Goal: Transaction & Acquisition: Purchase product/service

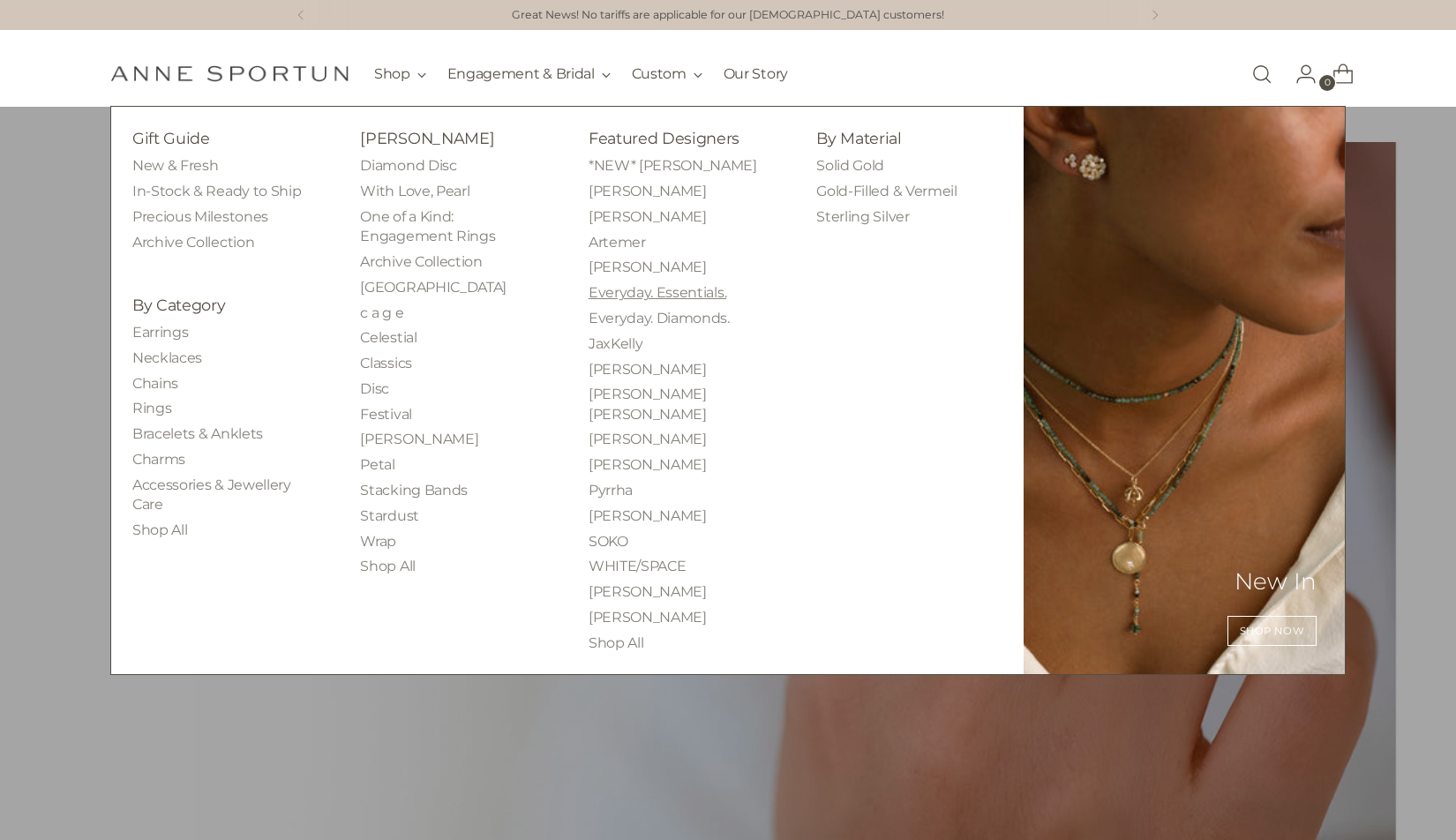
click at [663, 292] on link "Everyday. Essentials." at bounding box center [657, 292] width 137 height 16
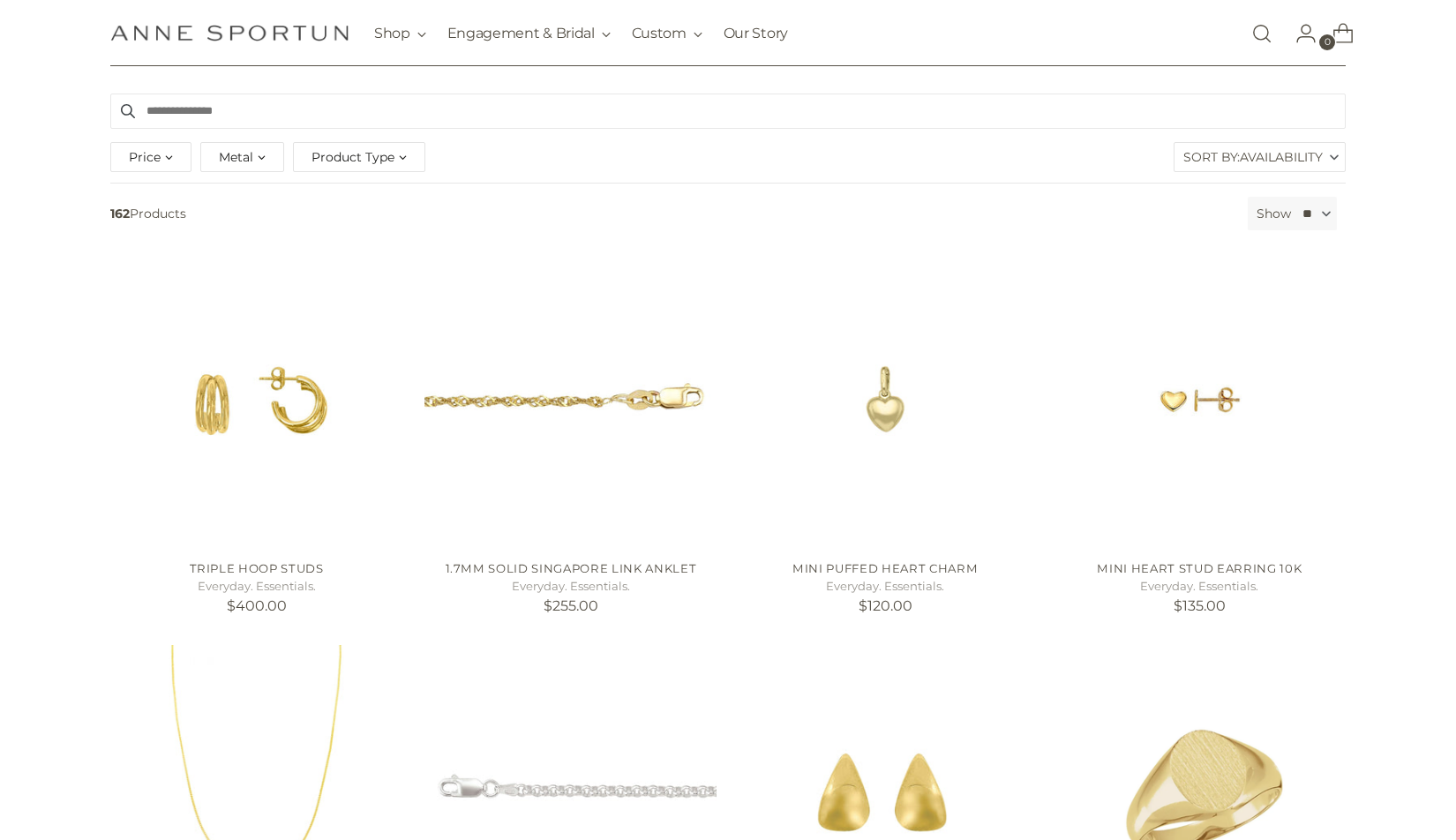
scroll to position [125, 0]
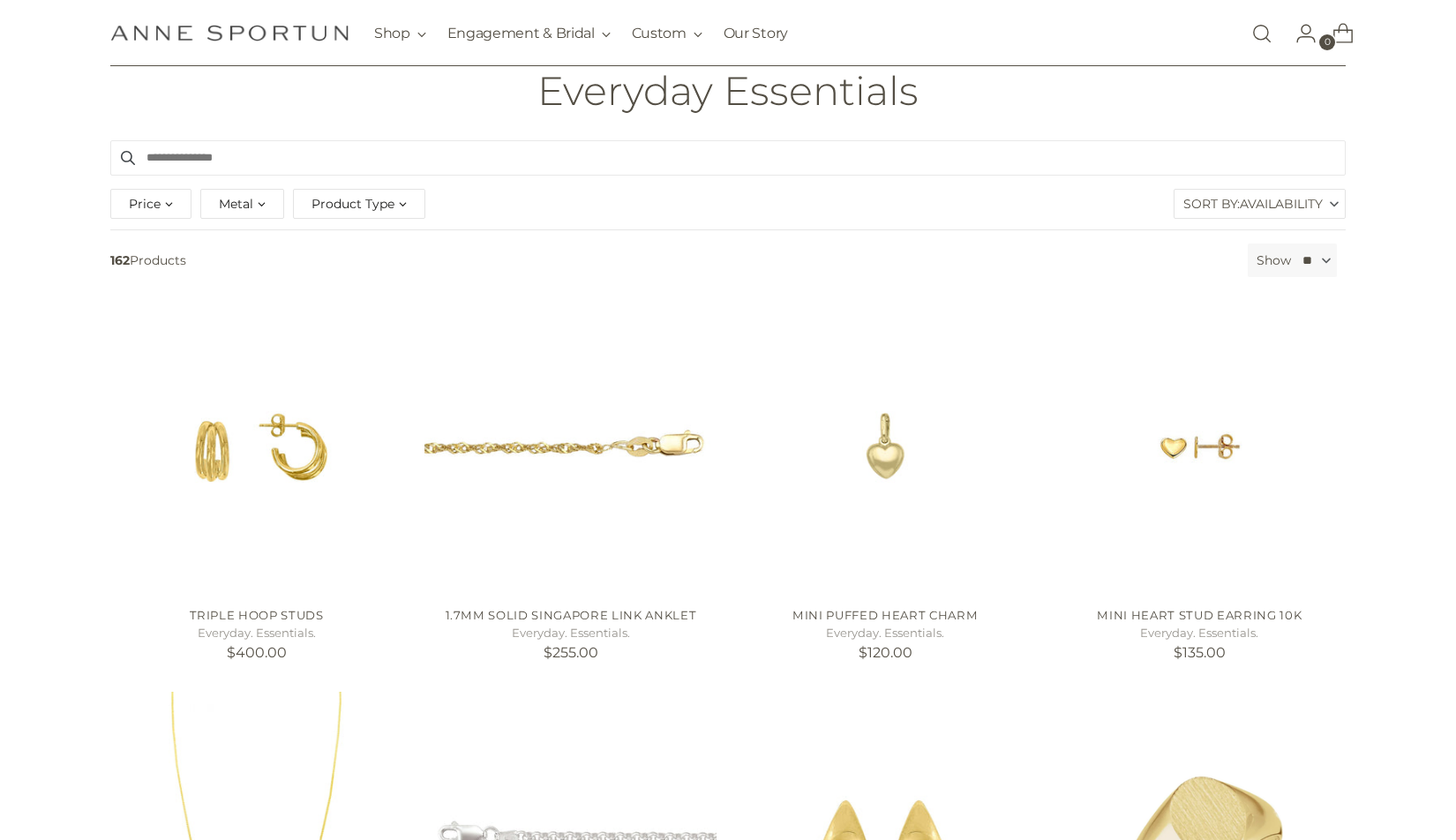
click at [370, 208] on span "Product Type" at bounding box center [352, 203] width 83 height 19
click at [362, 293] on button "Chain (50)" at bounding box center [346, 301] width 78 height 25
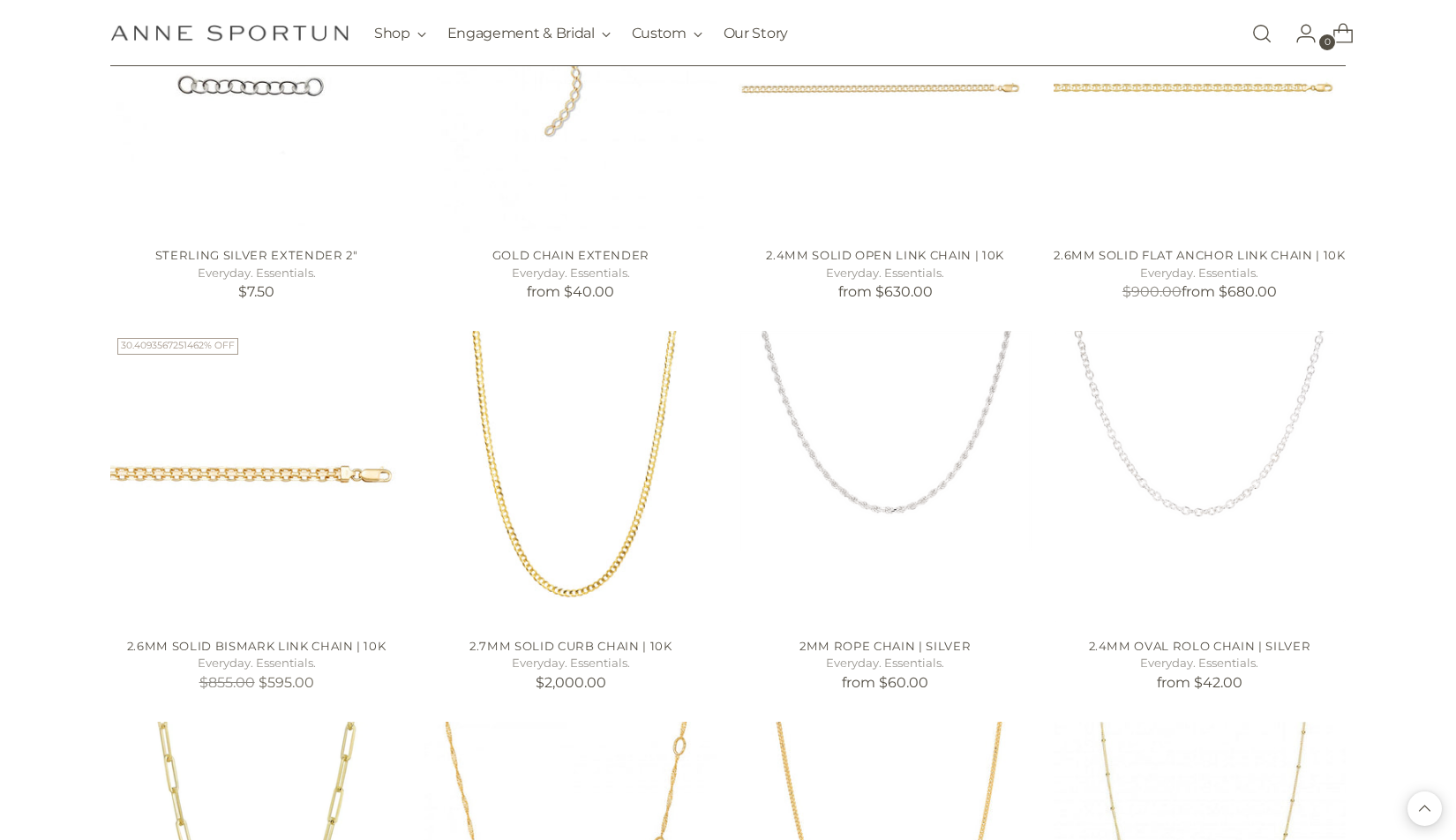
scroll to position [1325, 0]
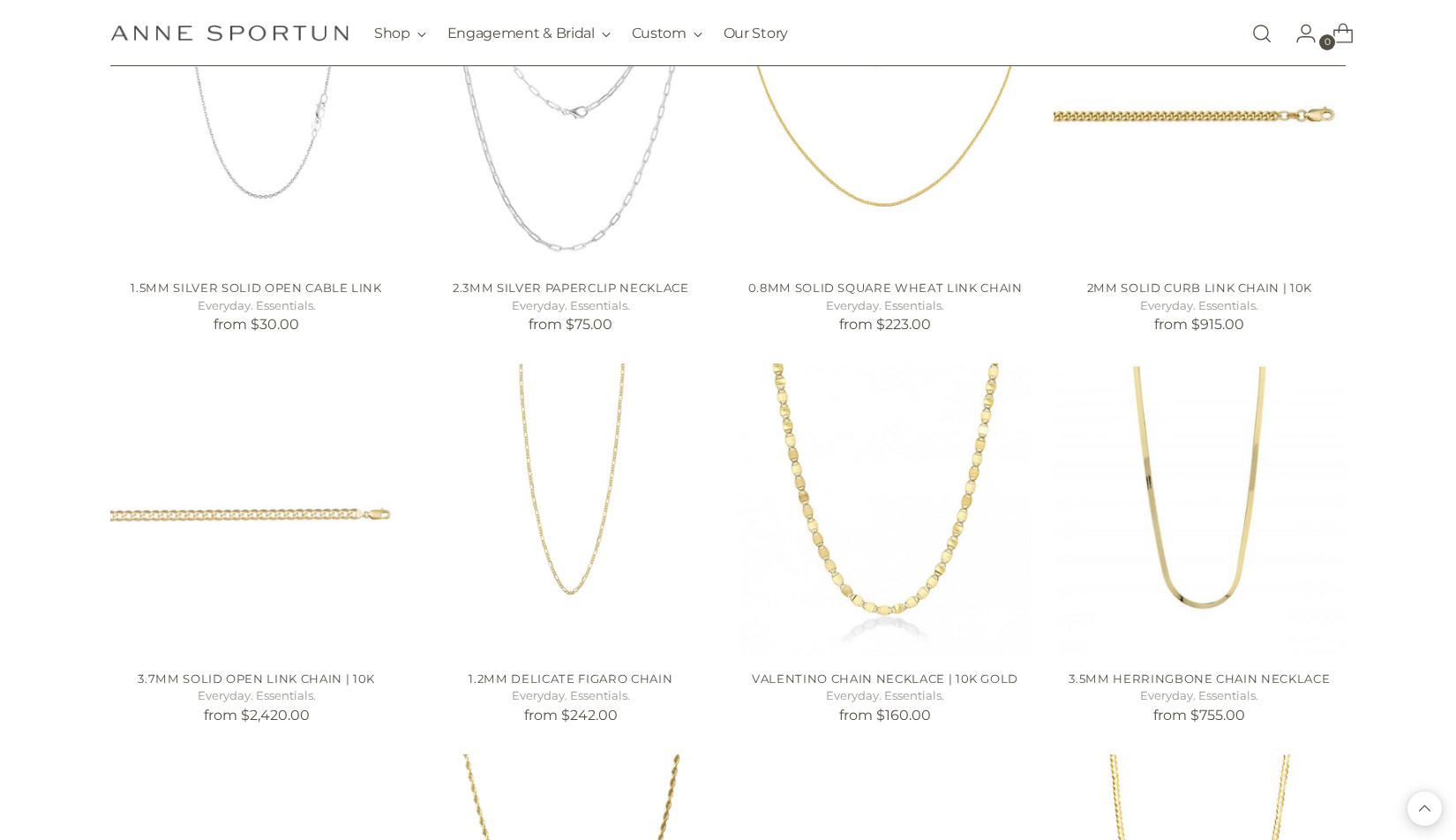
scroll to position [2545, 0]
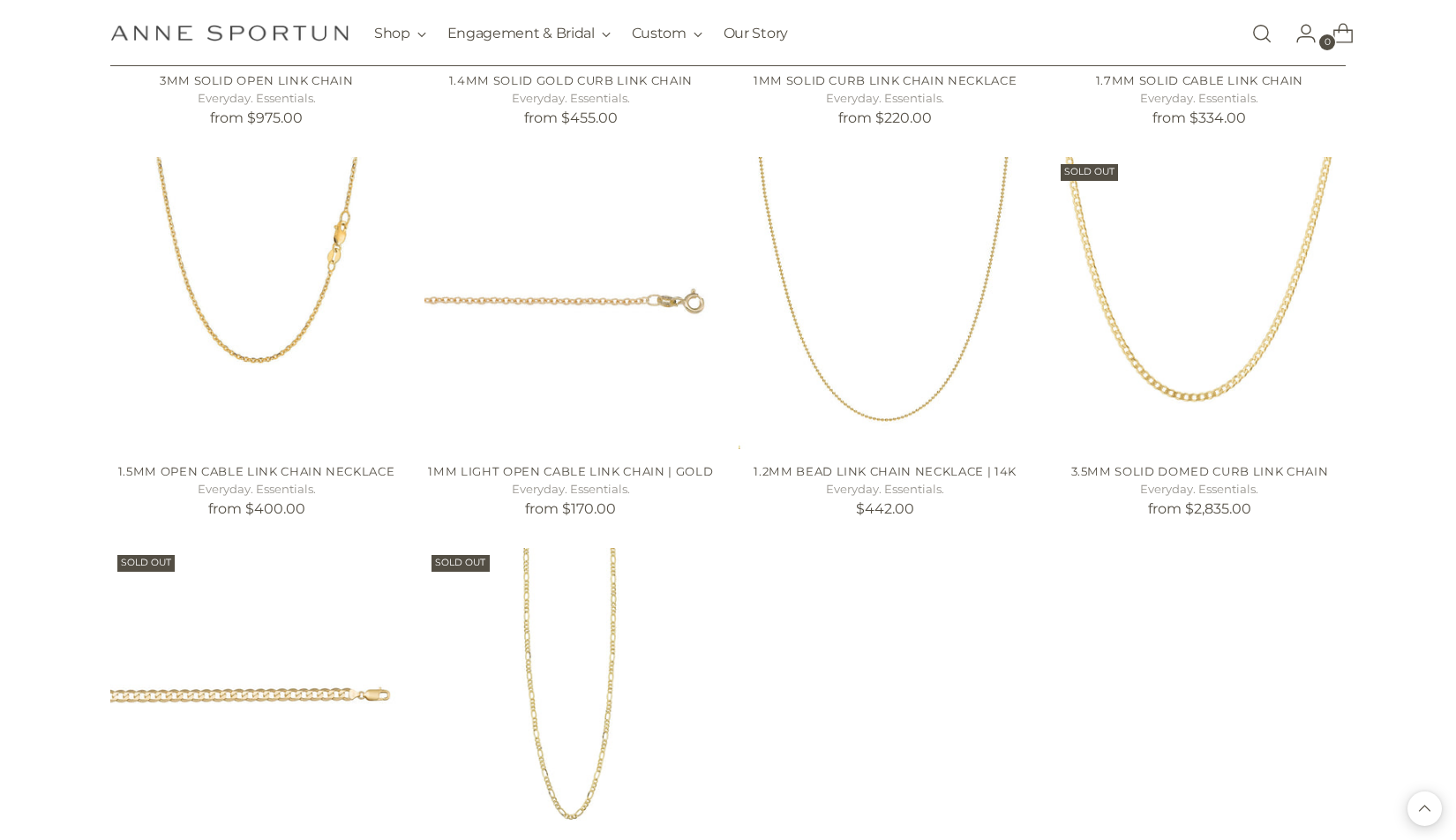
scroll to position [4738, 0]
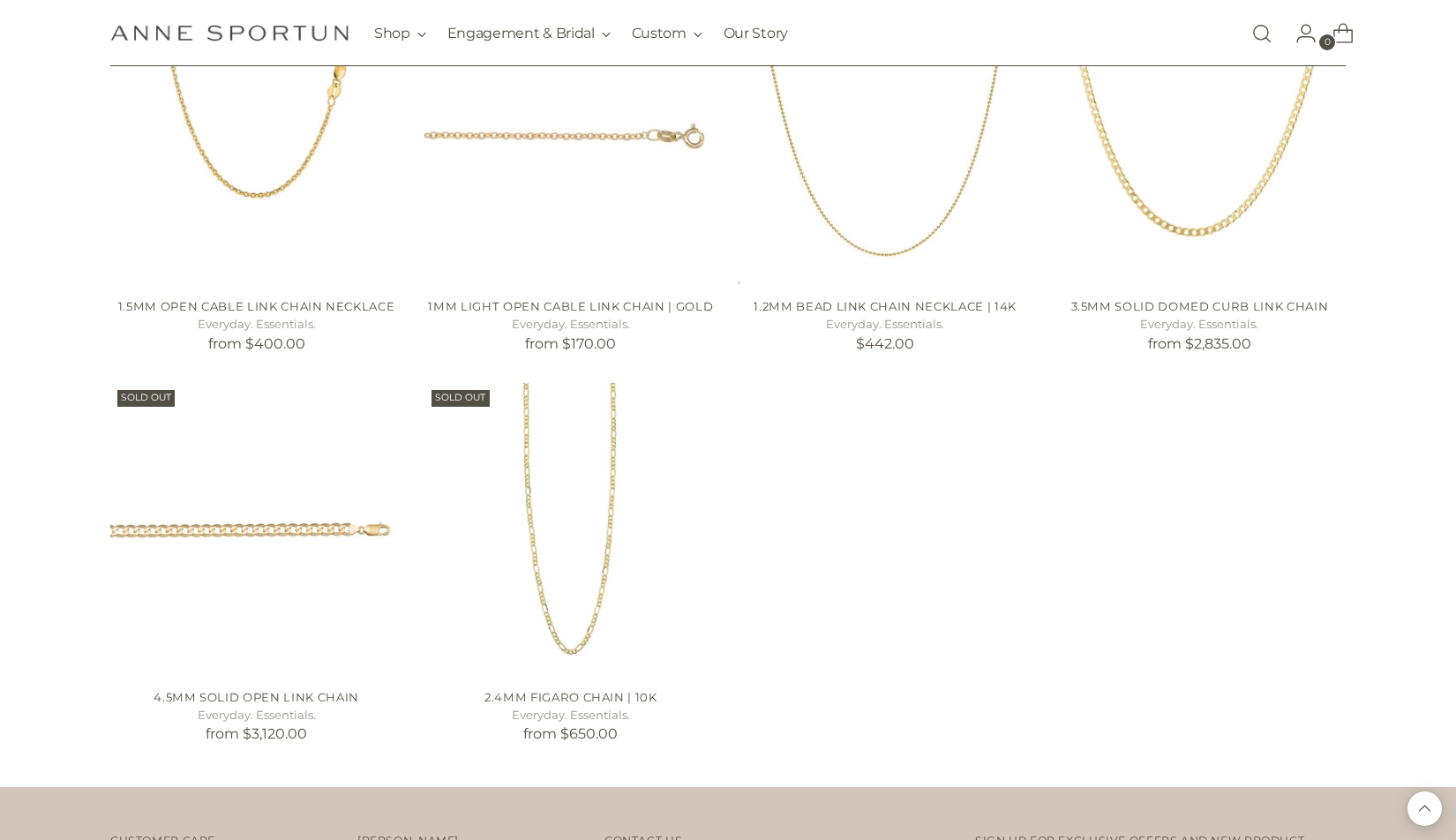
scroll to position [4782, 0]
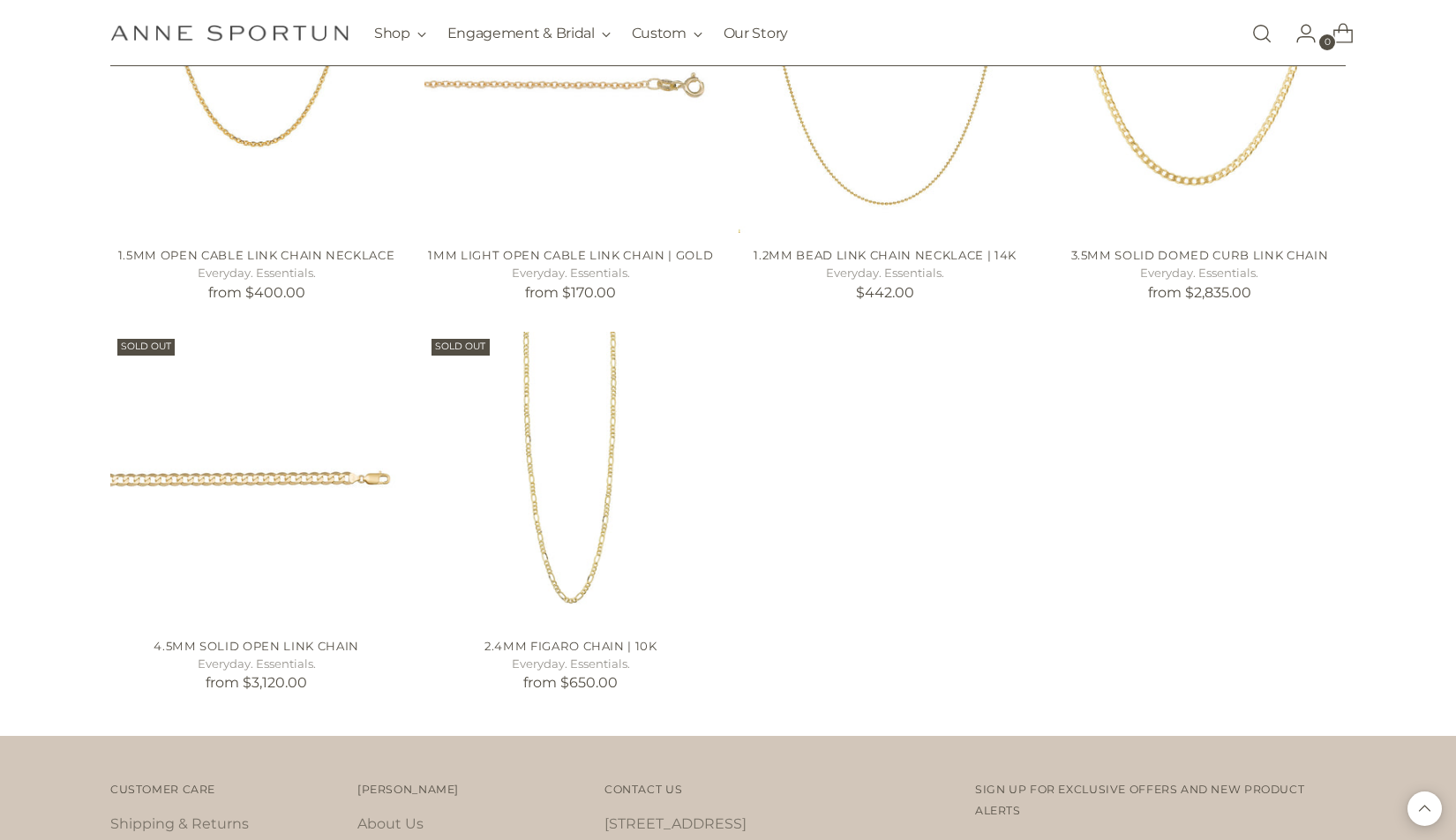
scroll to position [4854, 0]
